Goal: Task Accomplishment & Management: Manage account settings

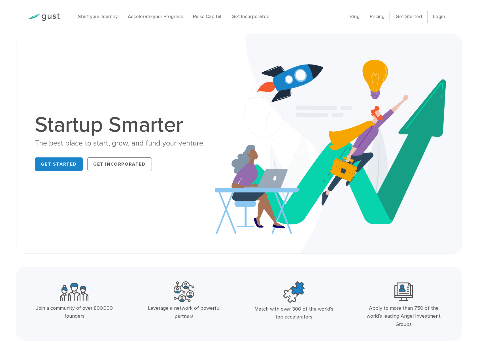
click at [433, 20] on link "Login" at bounding box center [439, 17] width 12 height 6
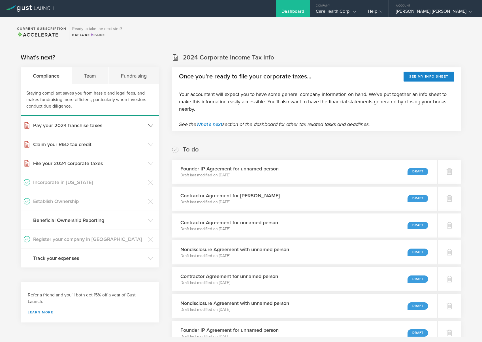
click at [149, 126] on polyline at bounding box center [151, 125] width 5 height 3
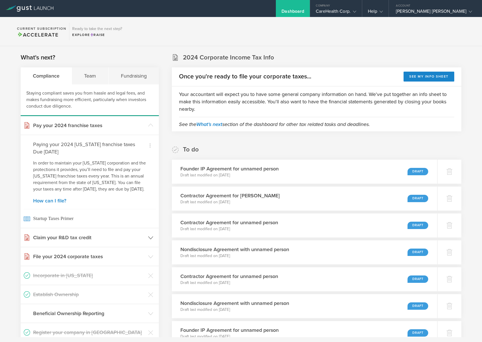
click at [58, 242] on h3 "Claim your R&D tax credit" at bounding box center [89, 237] width 112 height 7
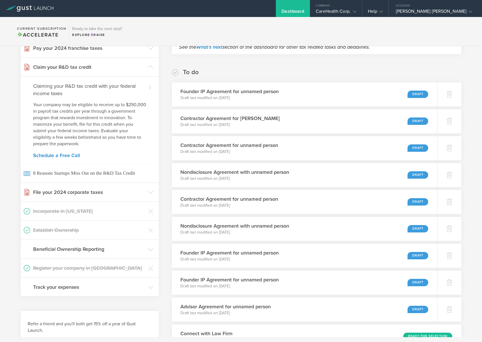
scroll to position [79, 0]
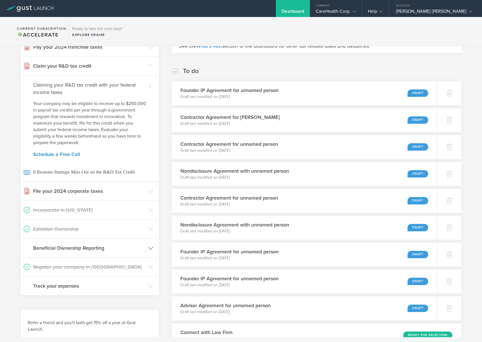
click at [71, 250] on h3 "Beneficial Ownership Reporting" at bounding box center [89, 248] width 112 height 7
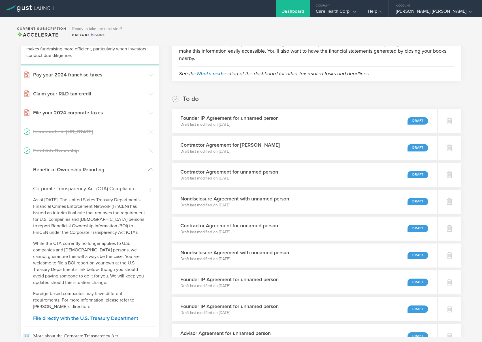
scroll to position [0, 0]
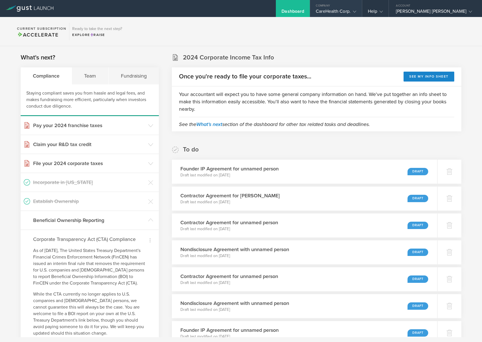
click at [357, 11] on polyline at bounding box center [354, 12] width 3 height 2
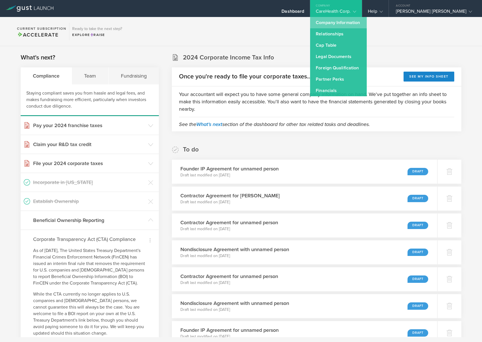
click at [356, 26] on link "Company Information" at bounding box center [338, 22] width 57 height 11
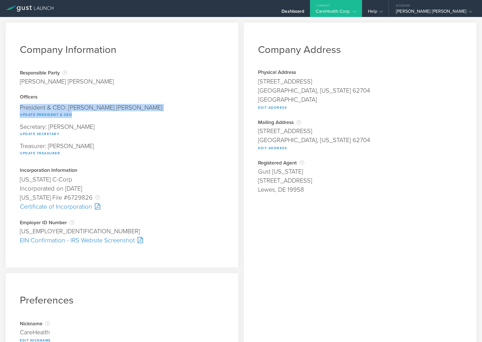
drag, startPoint x: 22, startPoint y: 103, endPoint x: 134, endPoint y: 120, distance: 114.2
click at [134, 120] on div "President & CEO: Chaitanya Kumar Mamillapalli Update President & CEO" at bounding box center [122, 111] width 204 height 19
copy div "President & CEO: Chaitanya Kumar Mamillapalli Update President & CEO"
